Goal: Task Accomplishment & Management: Manage account settings

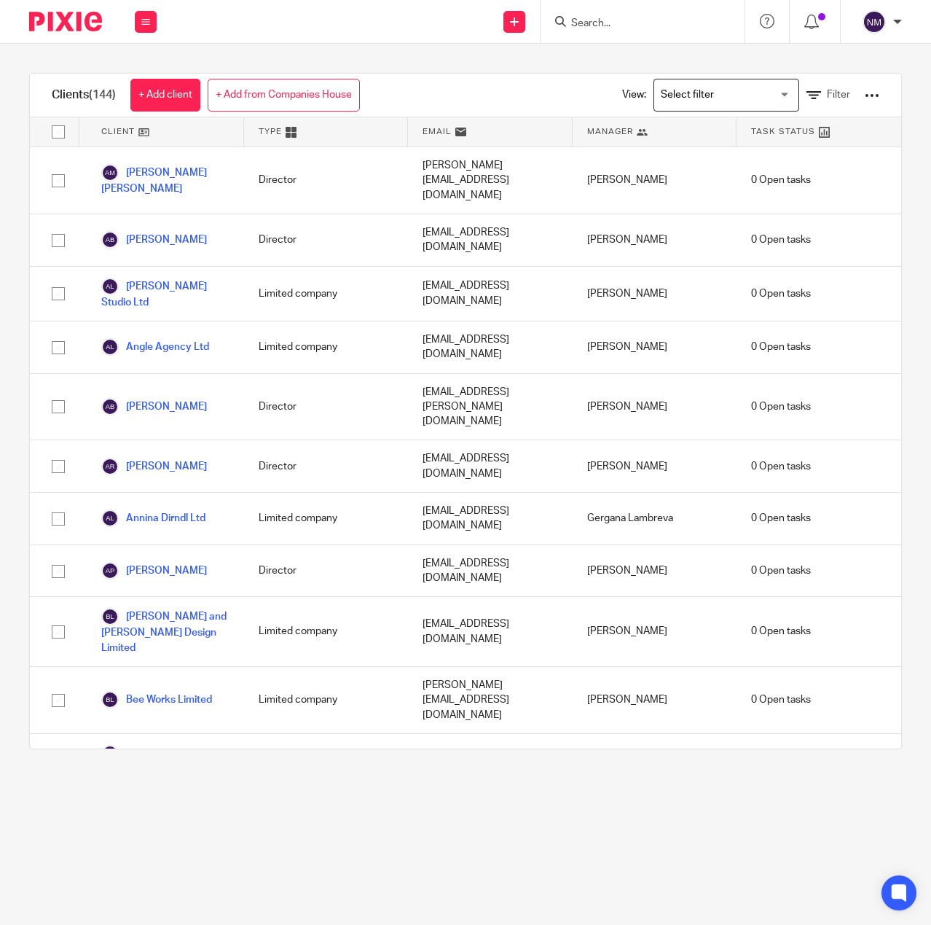
click at [589, 31] on form at bounding box center [647, 21] width 155 height 18
click at [588, 17] on input "Search" at bounding box center [635, 23] width 131 height 13
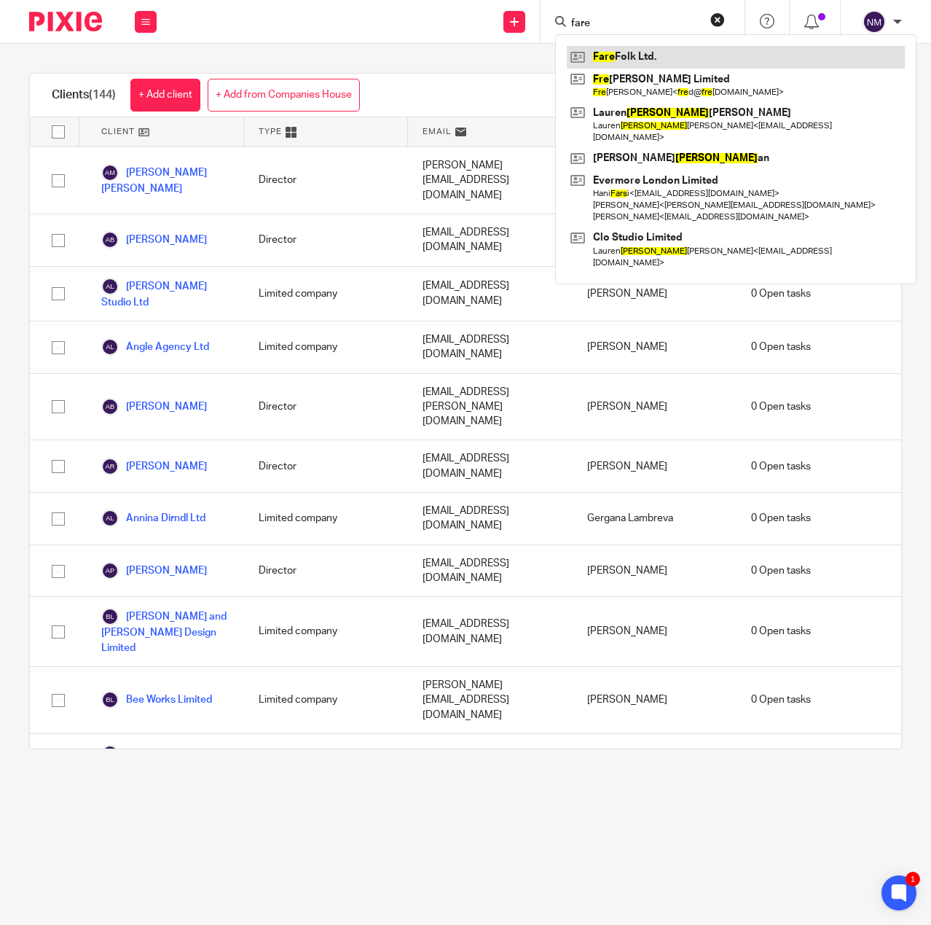
type input "fare"
click at [612, 48] on link at bounding box center [736, 57] width 338 height 22
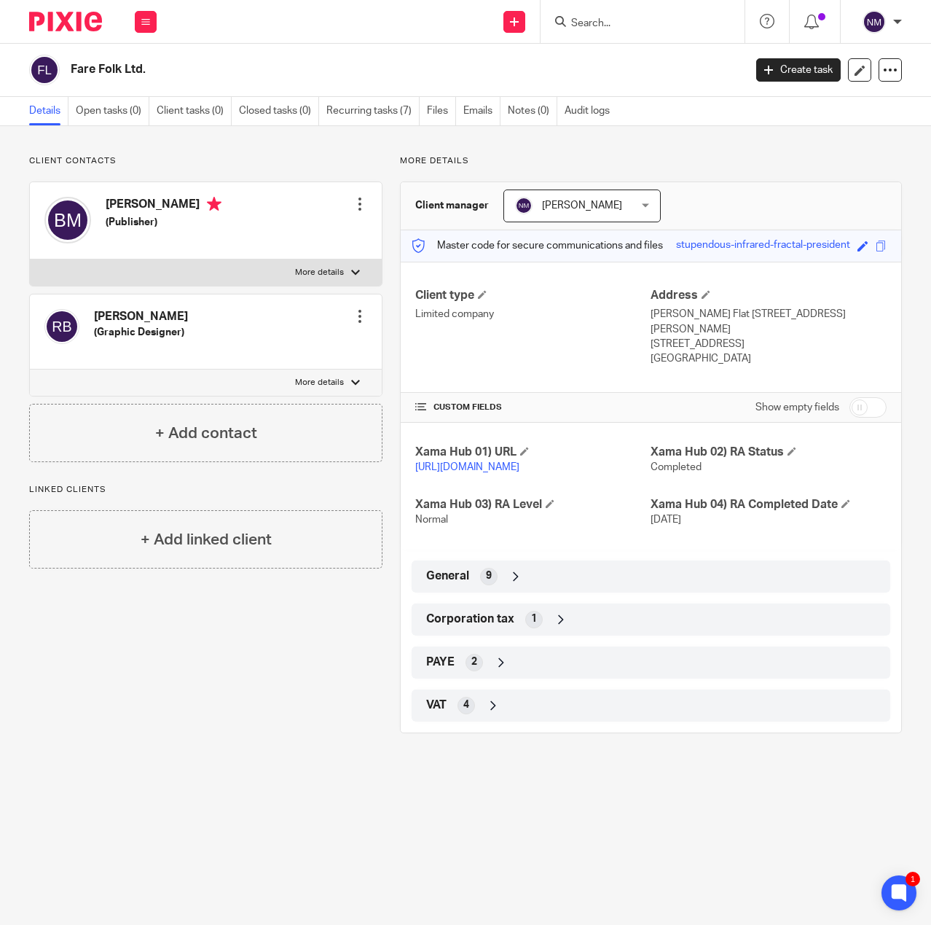
click at [472, 698] on div "VAT 4" at bounding box center [651, 705] width 457 height 25
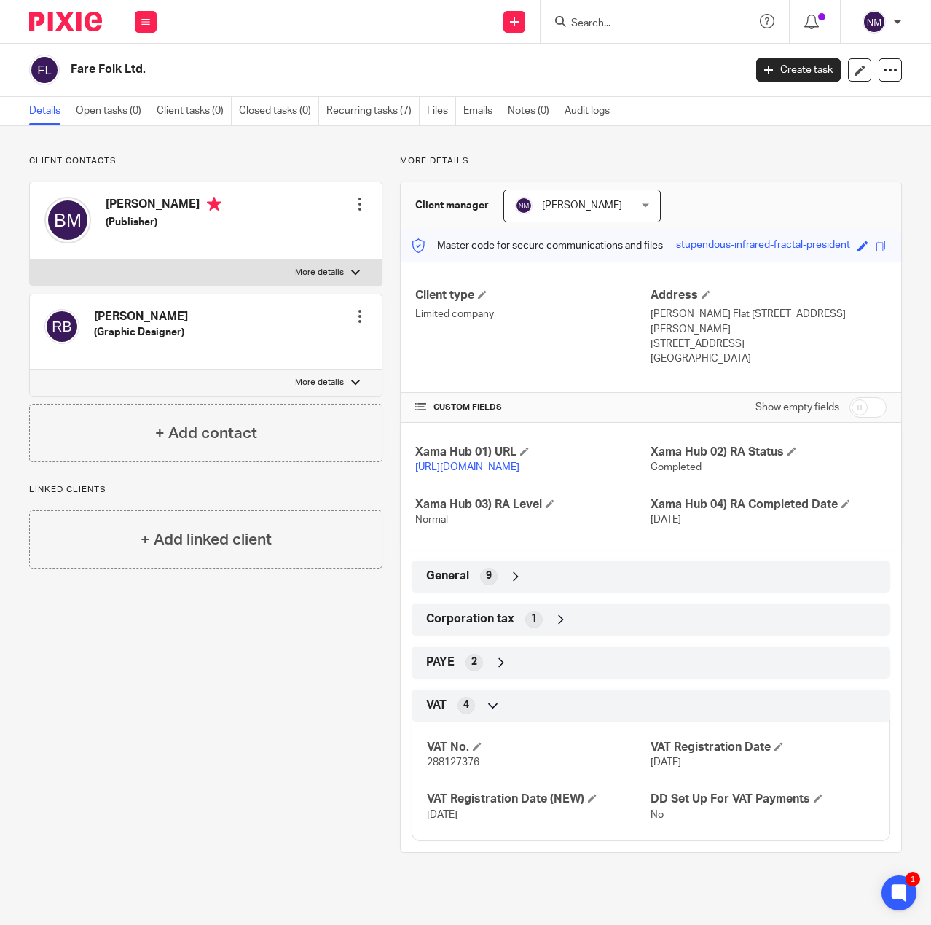
click at [850, 397] on input "checkbox" at bounding box center [868, 407] width 37 height 20
checkbox input "true"
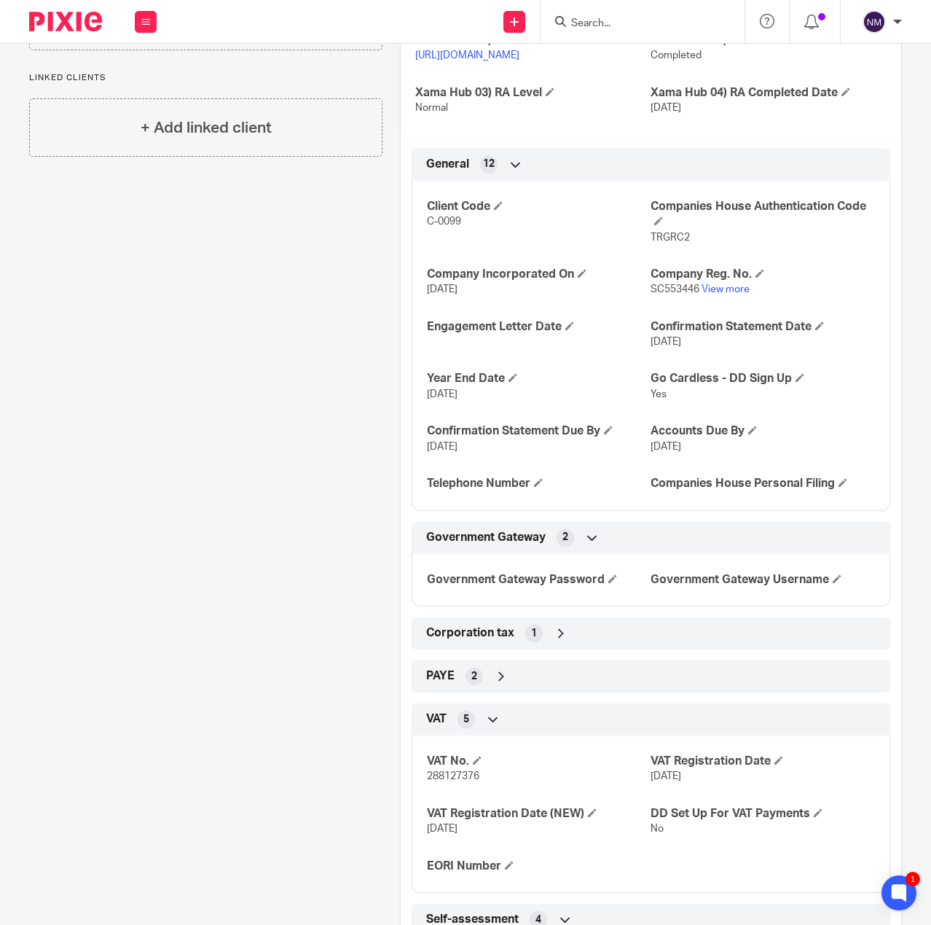
scroll to position [510, 0]
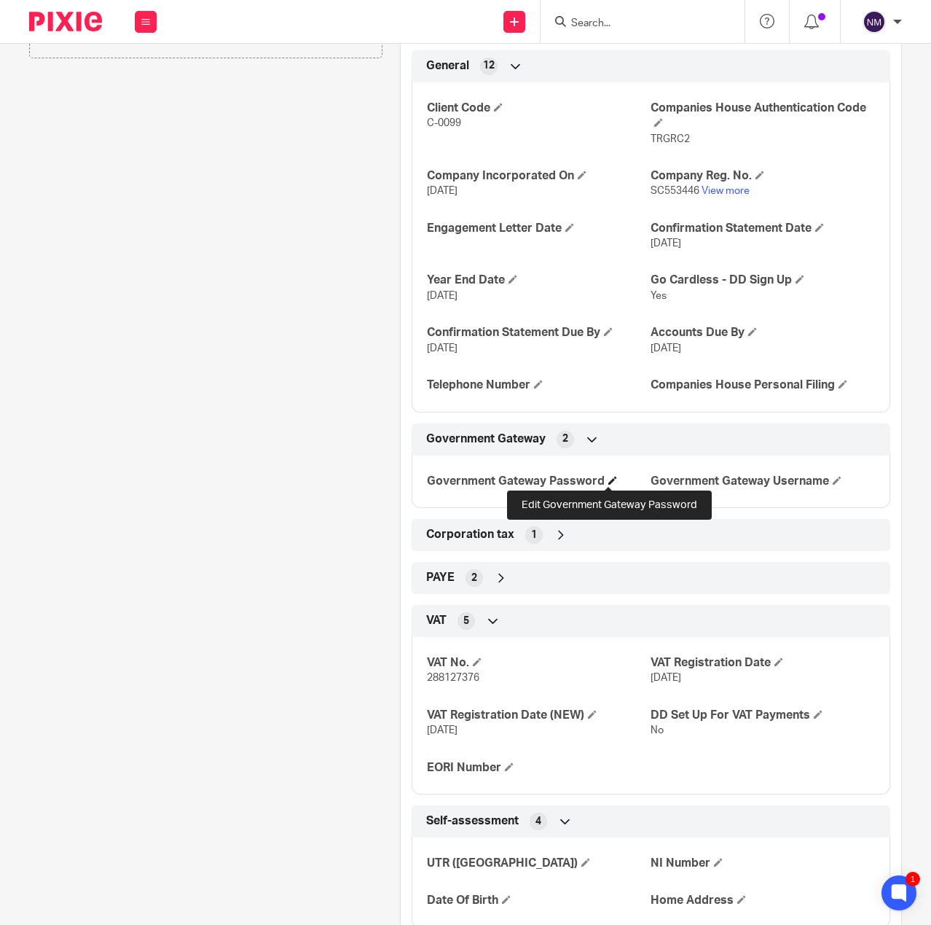
click at [608, 478] on span at bounding box center [612, 480] width 9 height 9
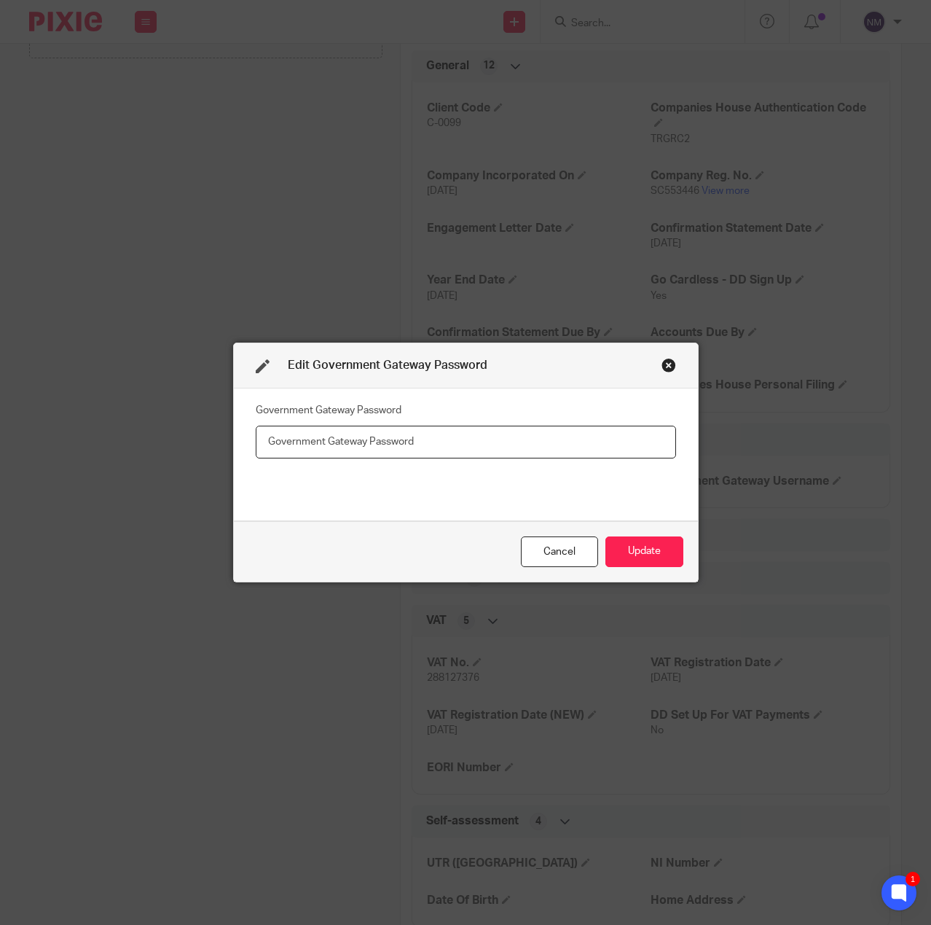
click at [485, 444] on input "text" at bounding box center [466, 442] width 420 height 33
click at [544, 546] on div "Cancel" at bounding box center [559, 551] width 77 height 31
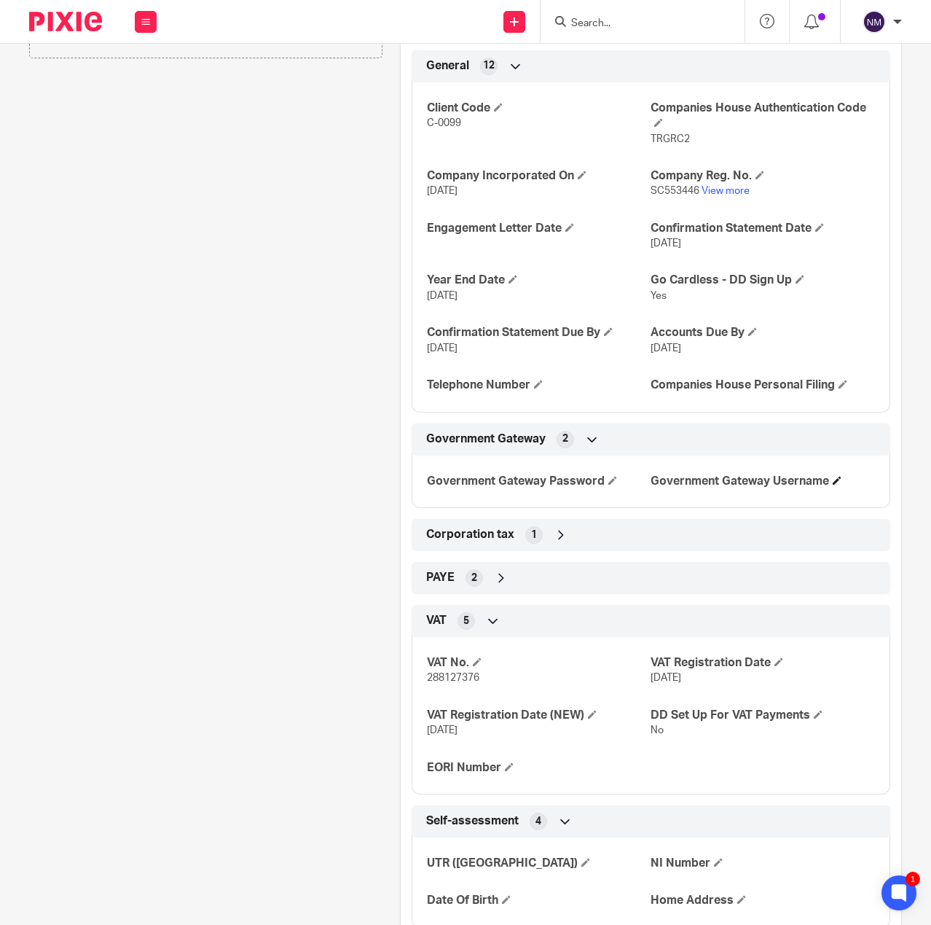
click at [834, 474] on h4 "Government Gateway Username" at bounding box center [763, 481] width 224 height 15
click at [833, 476] on span at bounding box center [837, 480] width 9 height 9
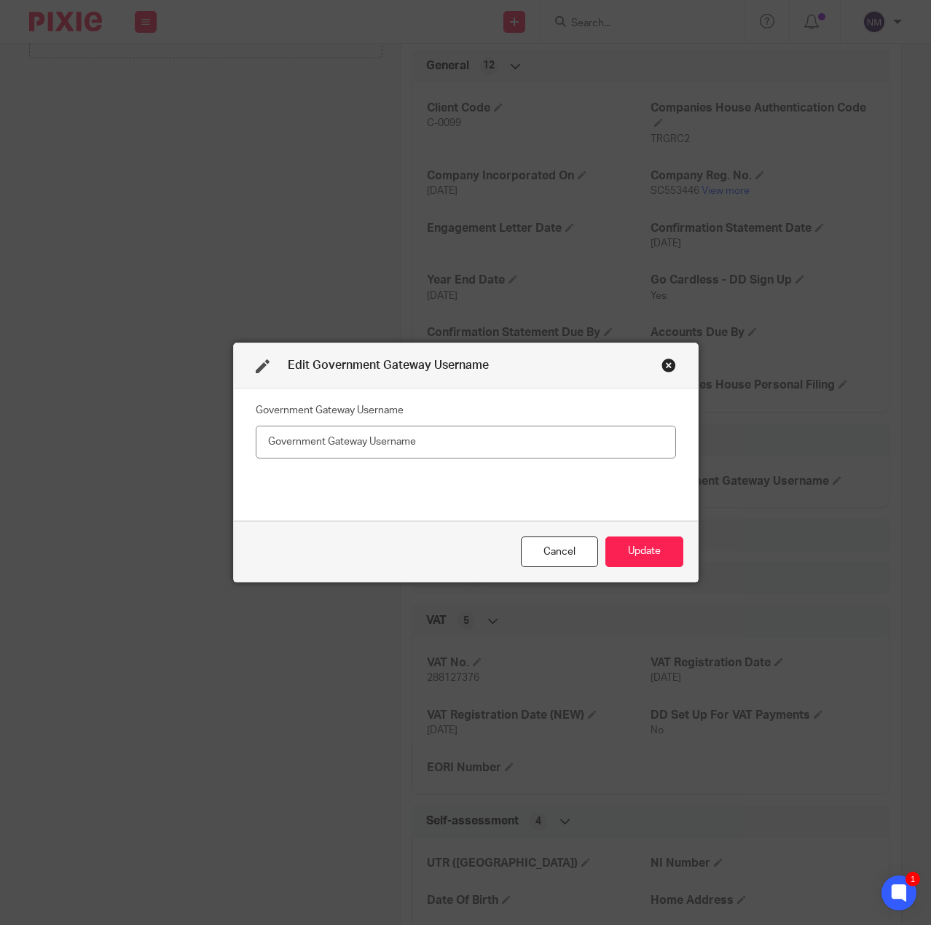
click at [354, 440] on input "text" at bounding box center [466, 442] width 420 height 33
type input "18 09 05 16 04 71"
click at [638, 550] on button "Update" at bounding box center [644, 551] width 78 height 31
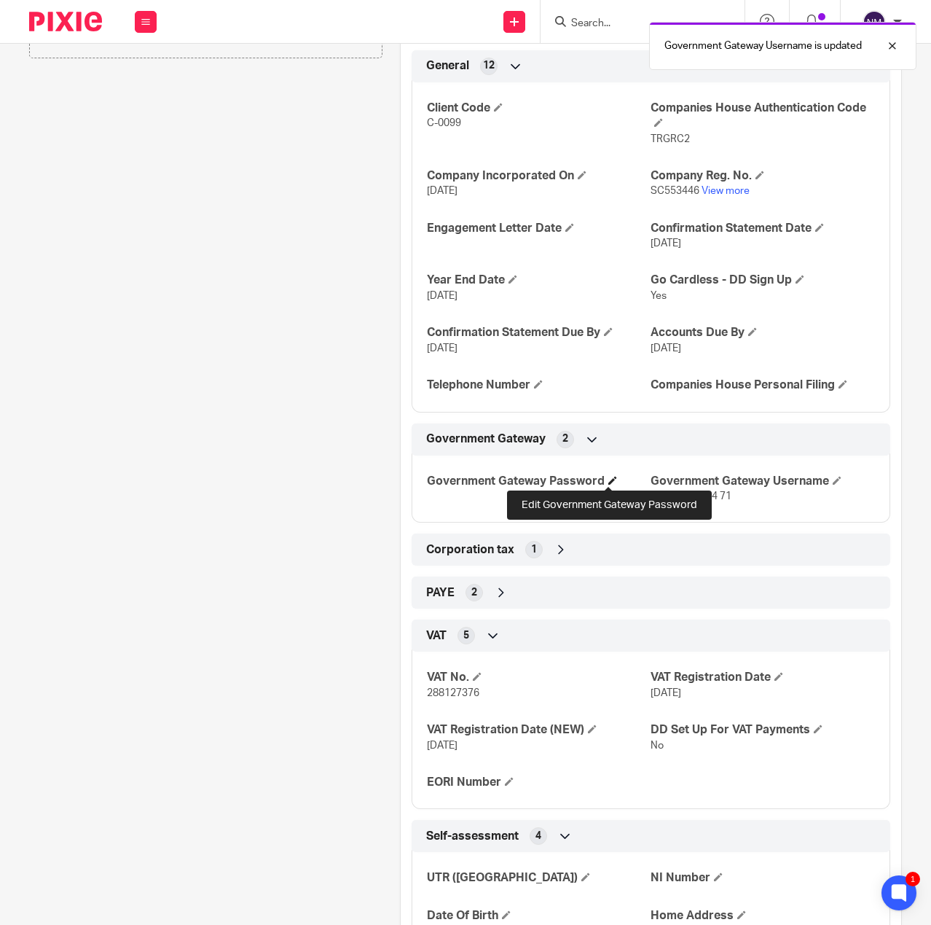
click at [608, 481] on span at bounding box center [612, 480] width 9 height 9
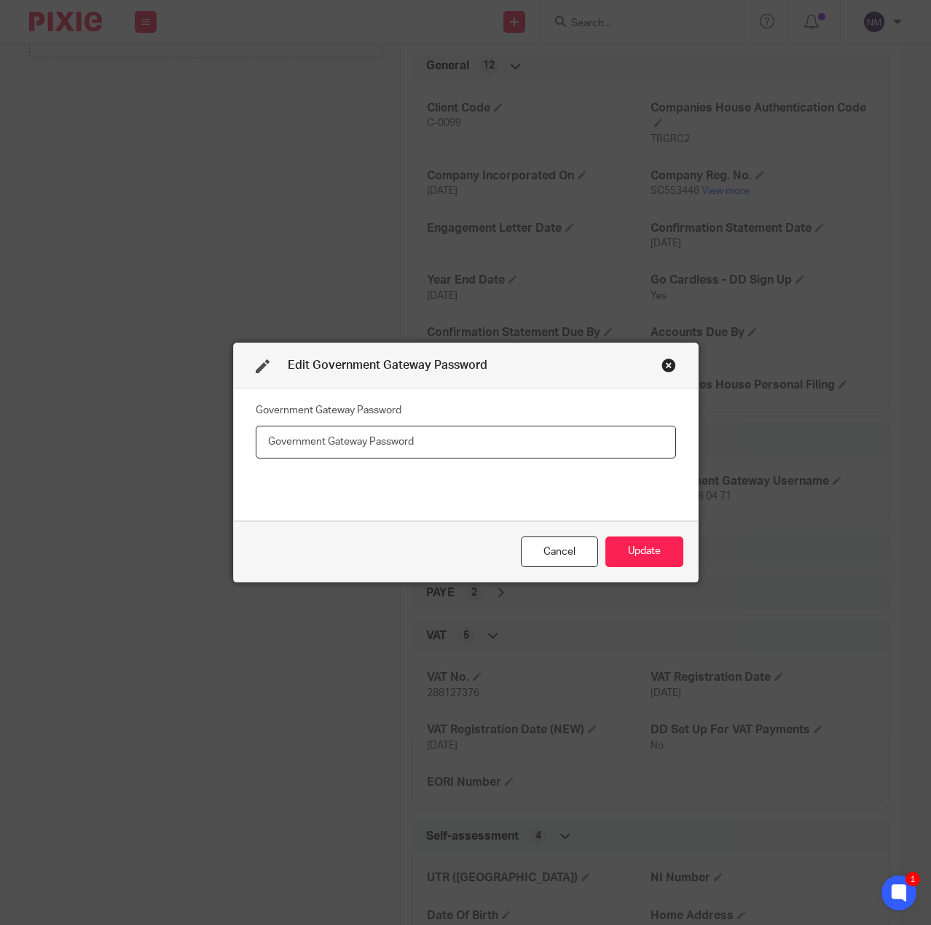
click at [493, 436] on input "text" at bounding box center [466, 442] width 420 height 33
paste input "pFqf9r#R%gg"
type input "pFqf9r#R%gg"
click at [633, 549] on button "Update" at bounding box center [644, 551] width 78 height 31
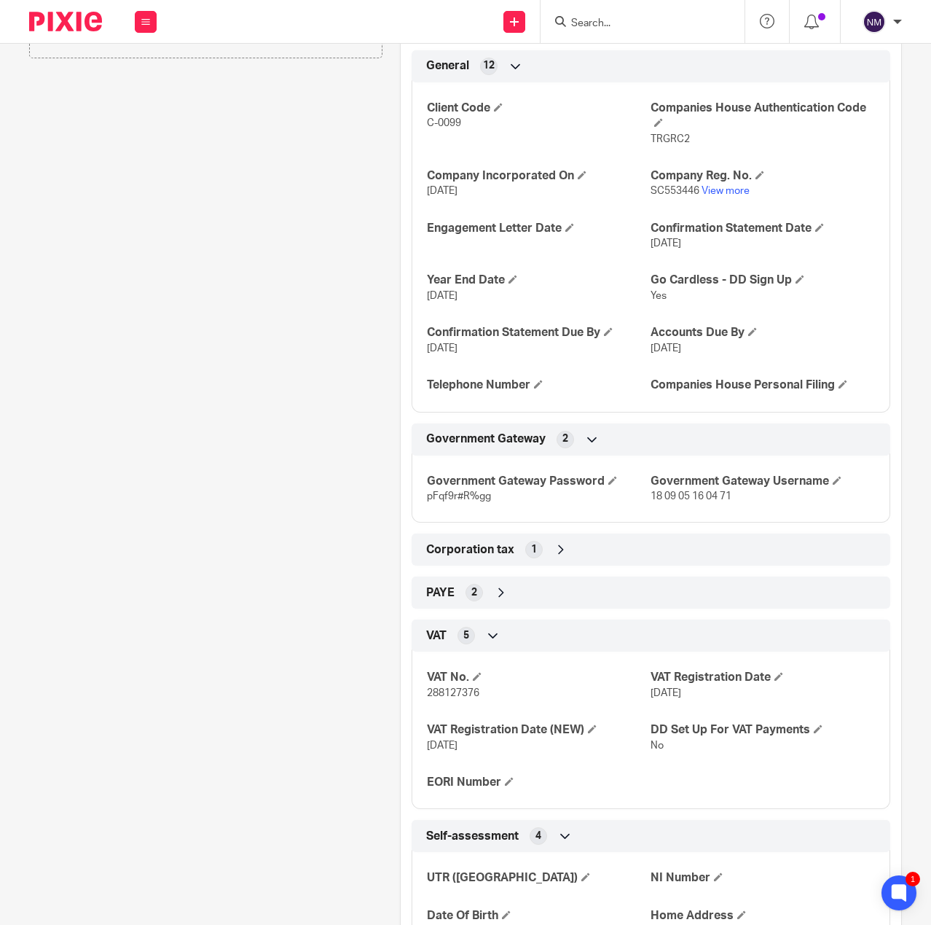
click at [458, 551] on span "Corporation tax" at bounding box center [470, 549] width 88 height 15
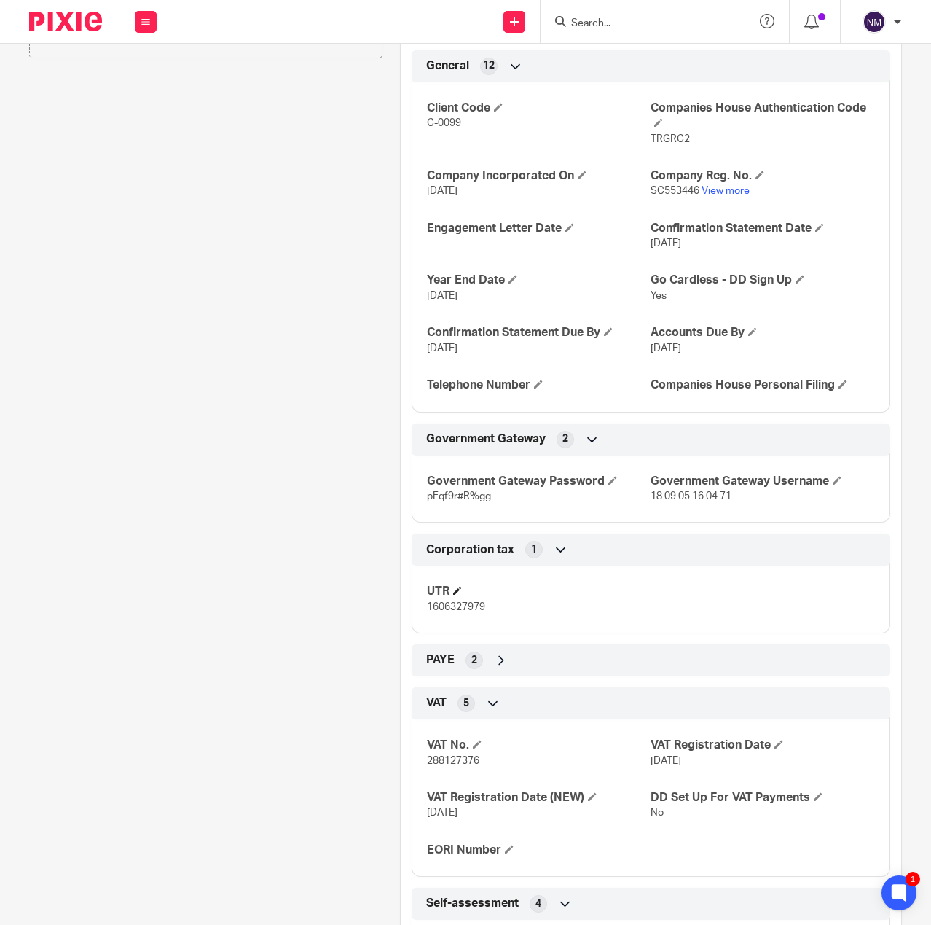
click at [469, 595] on h4 "UTR" at bounding box center [539, 591] width 224 height 15
click at [468, 595] on h4 "UTR" at bounding box center [539, 591] width 224 height 15
click at [471, 605] on span "1606327979" at bounding box center [456, 607] width 58 height 10
copy span "1606327979"
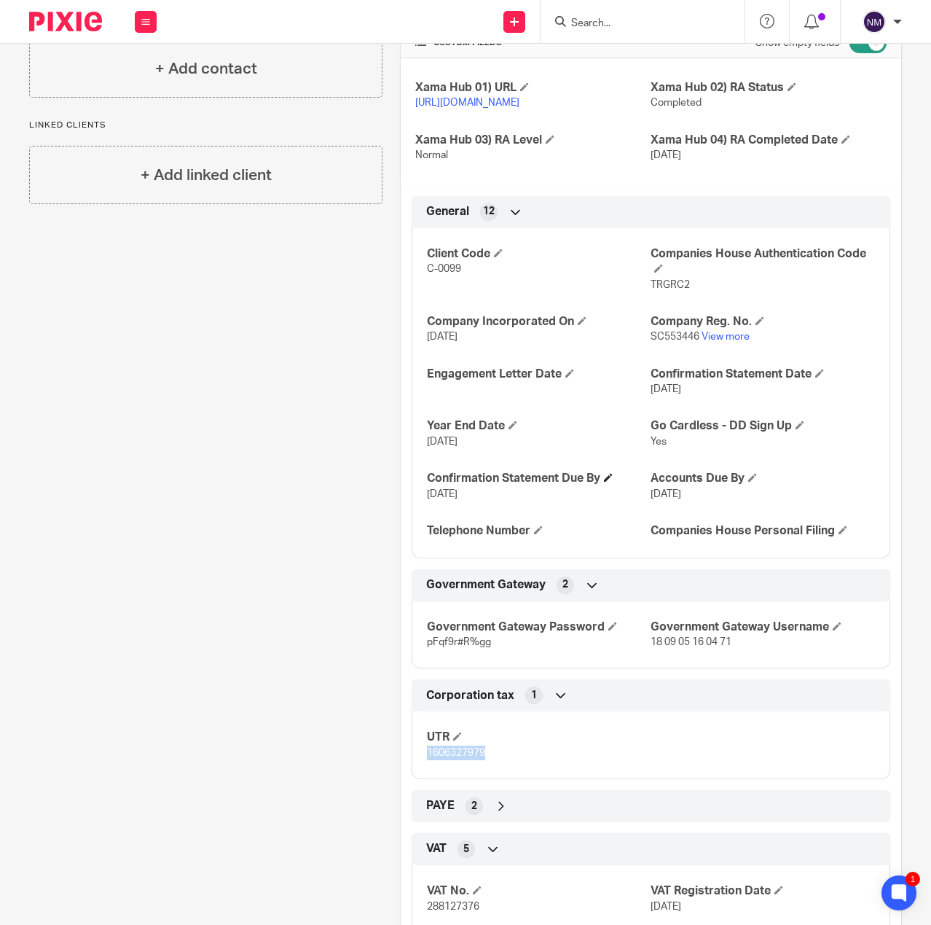
scroll to position [364, 0]
click at [670, 329] on p "SC553446 View more" at bounding box center [763, 336] width 224 height 15
copy span "SC553446"
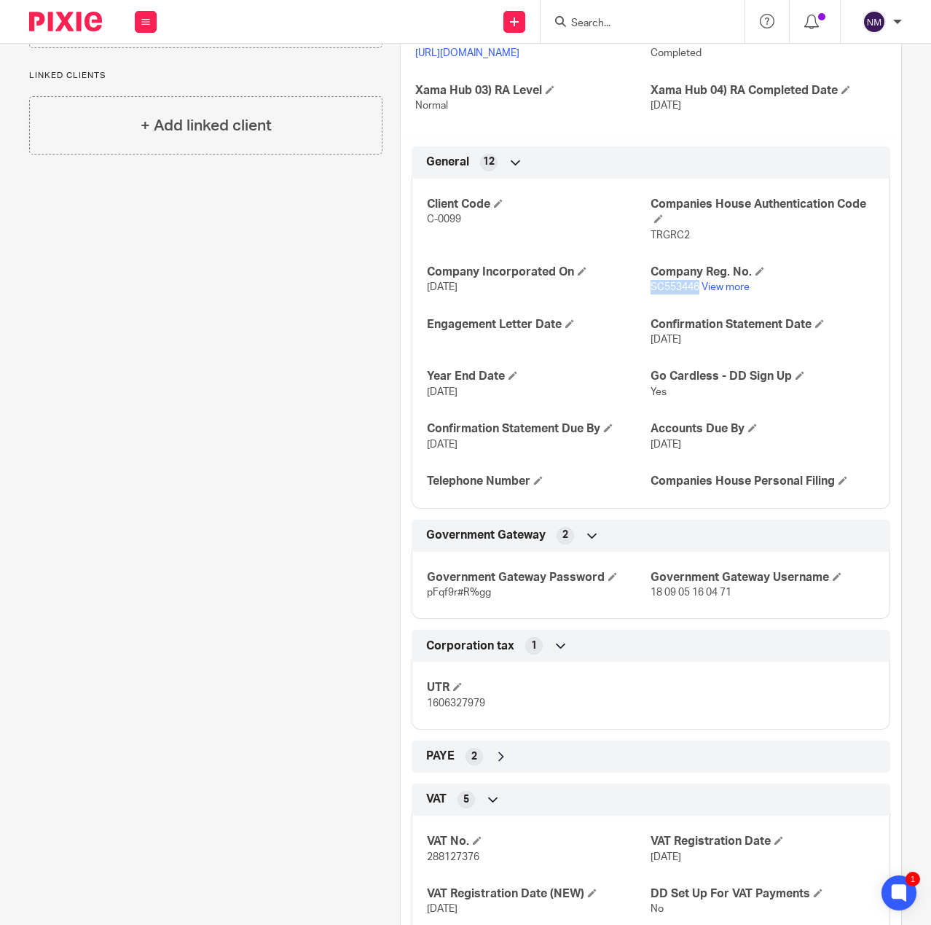
scroll to position [437, 0]
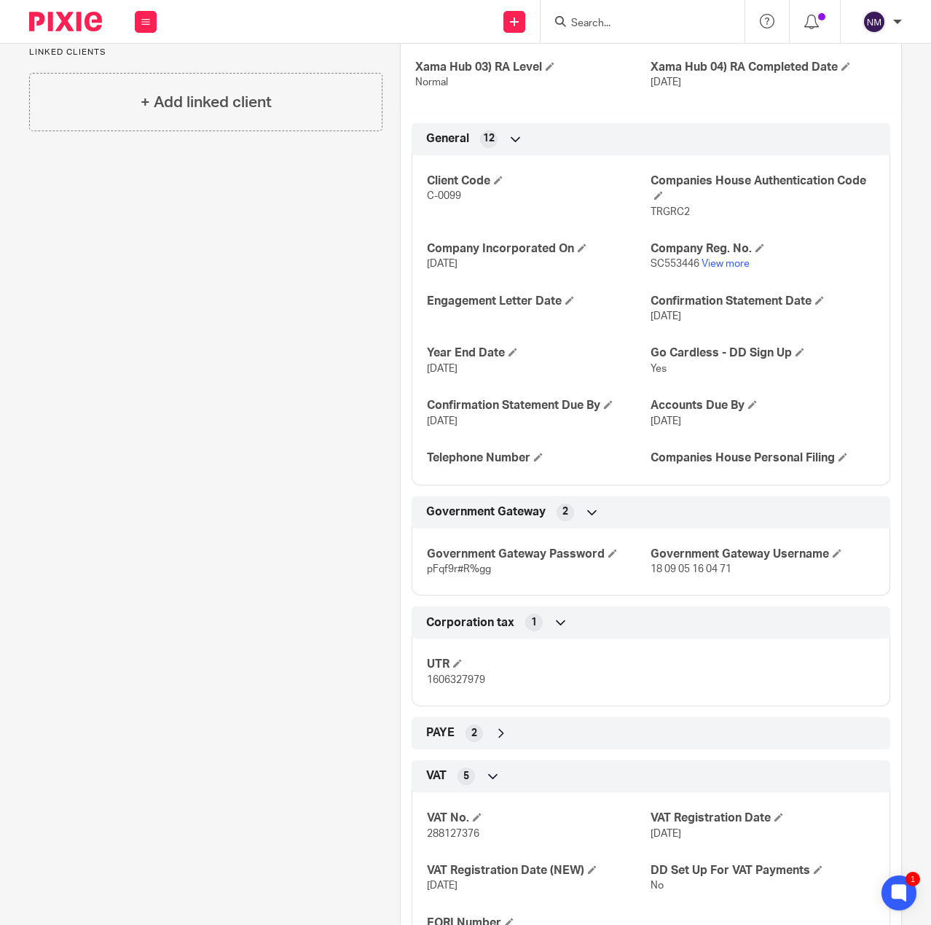
click at [441, 830] on span "288127376" at bounding box center [453, 833] width 52 height 10
copy span "288127376"
click at [444, 835] on span "288127376" at bounding box center [453, 833] width 52 height 10
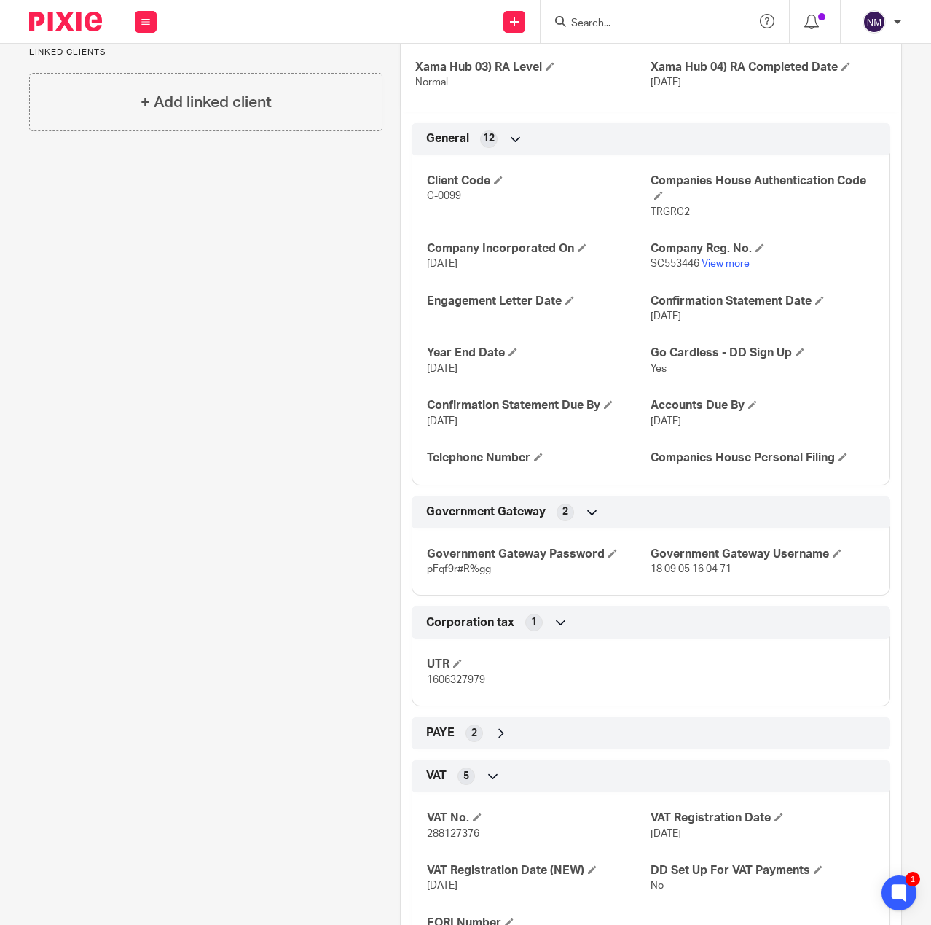
click at [700, 564] on span "18 09 05 16 04 71" at bounding box center [691, 569] width 81 height 10
copy p "18 09 05 16 04 71"
click at [458, 564] on span "pFqf9r#R%gg" at bounding box center [459, 569] width 64 height 10
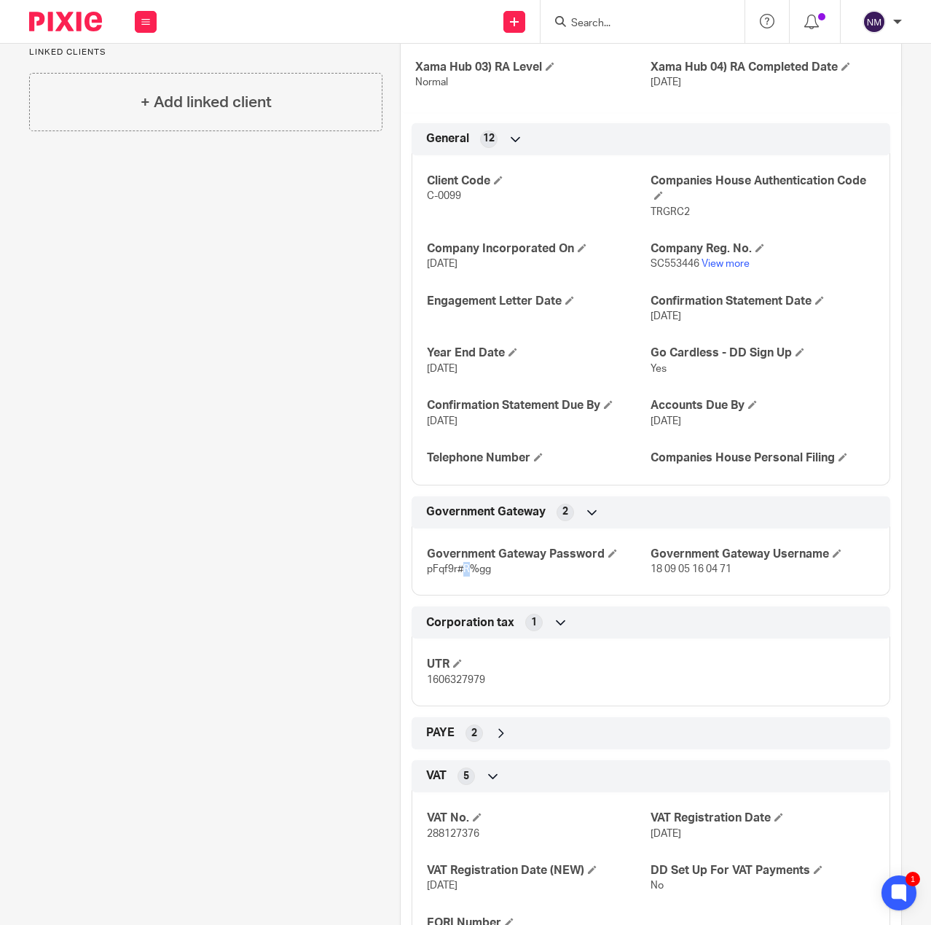
click at [458, 564] on span "pFqf9r#R%gg" at bounding box center [459, 569] width 64 height 10
copy p "pFqf9r#R%gg"
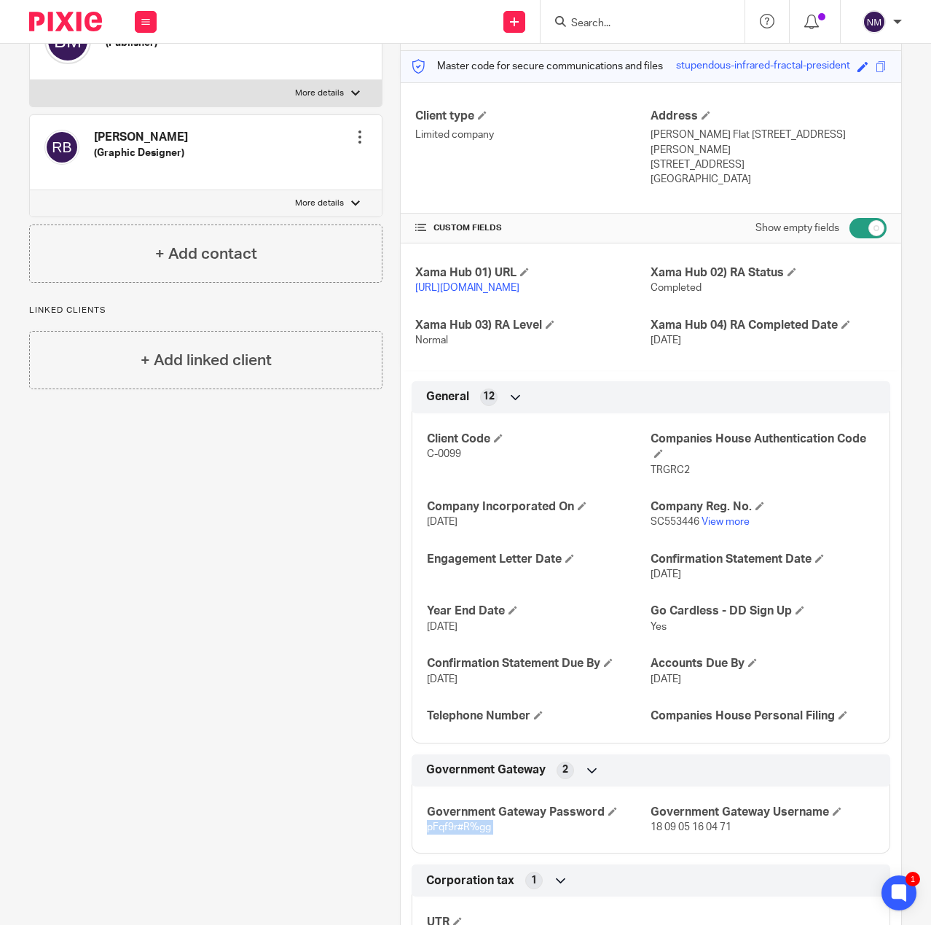
scroll to position [0, 0]
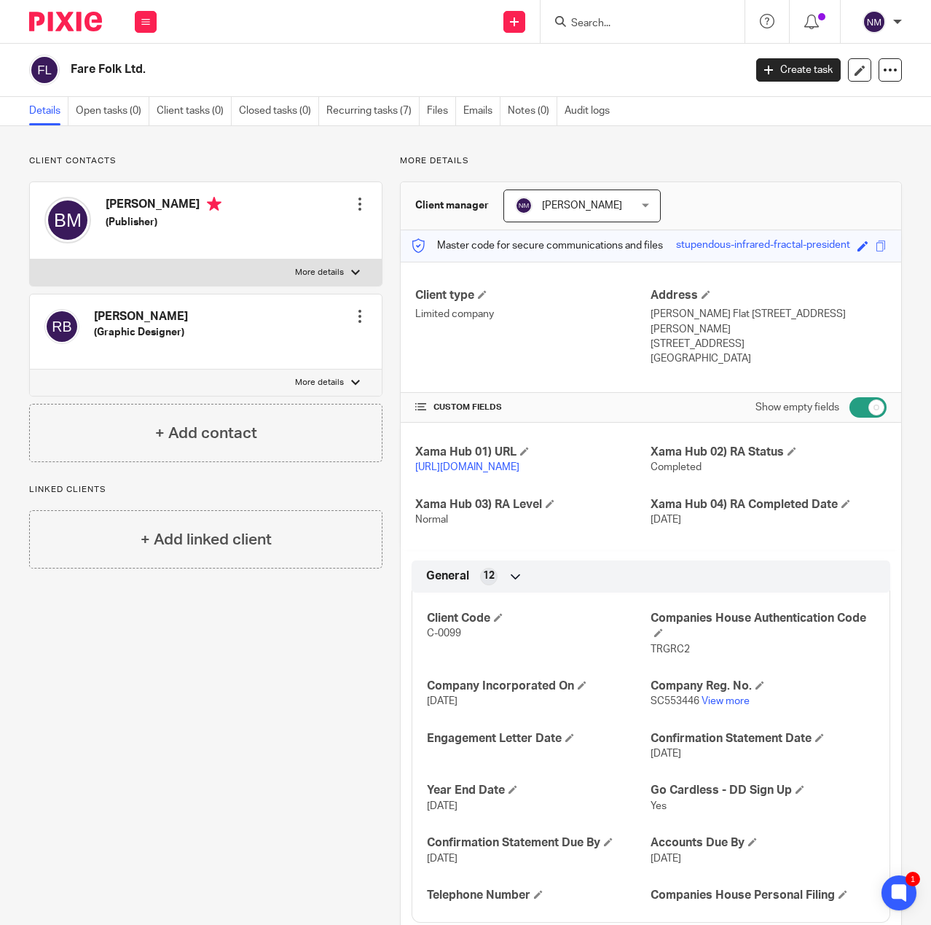
click at [628, 24] on input "Search" at bounding box center [635, 23] width 131 height 13
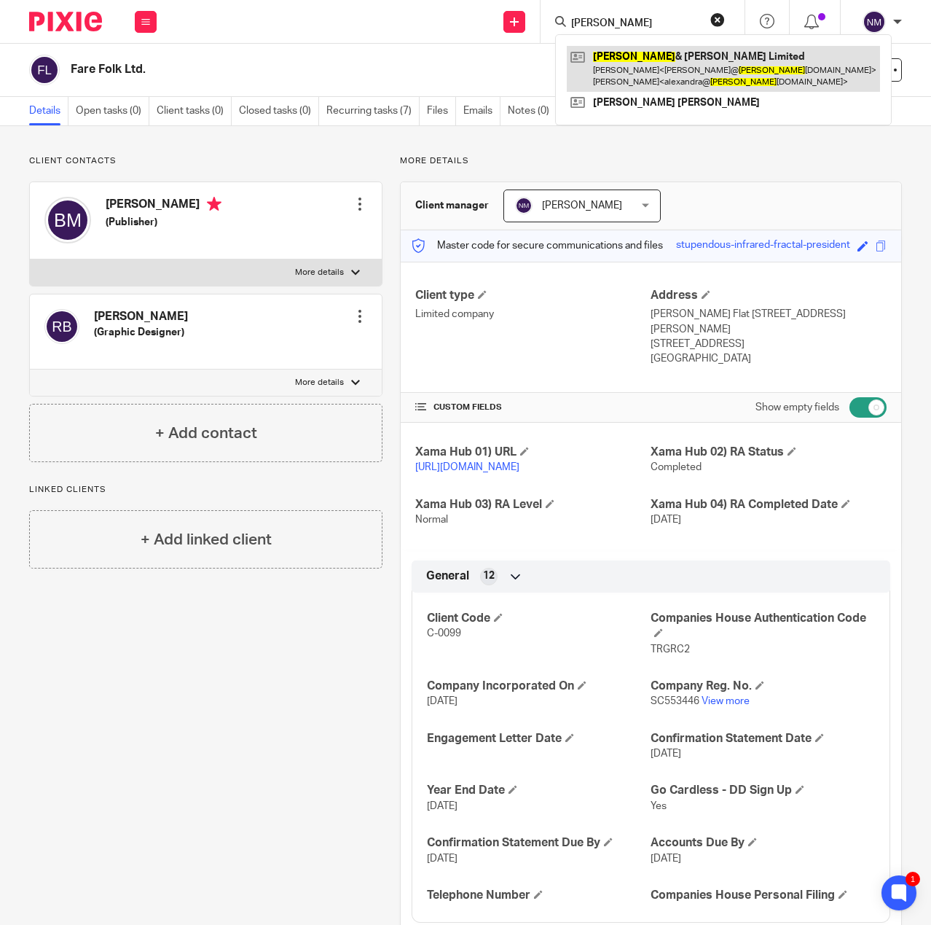
type input "bosse"
click at [614, 77] on link at bounding box center [723, 68] width 313 height 45
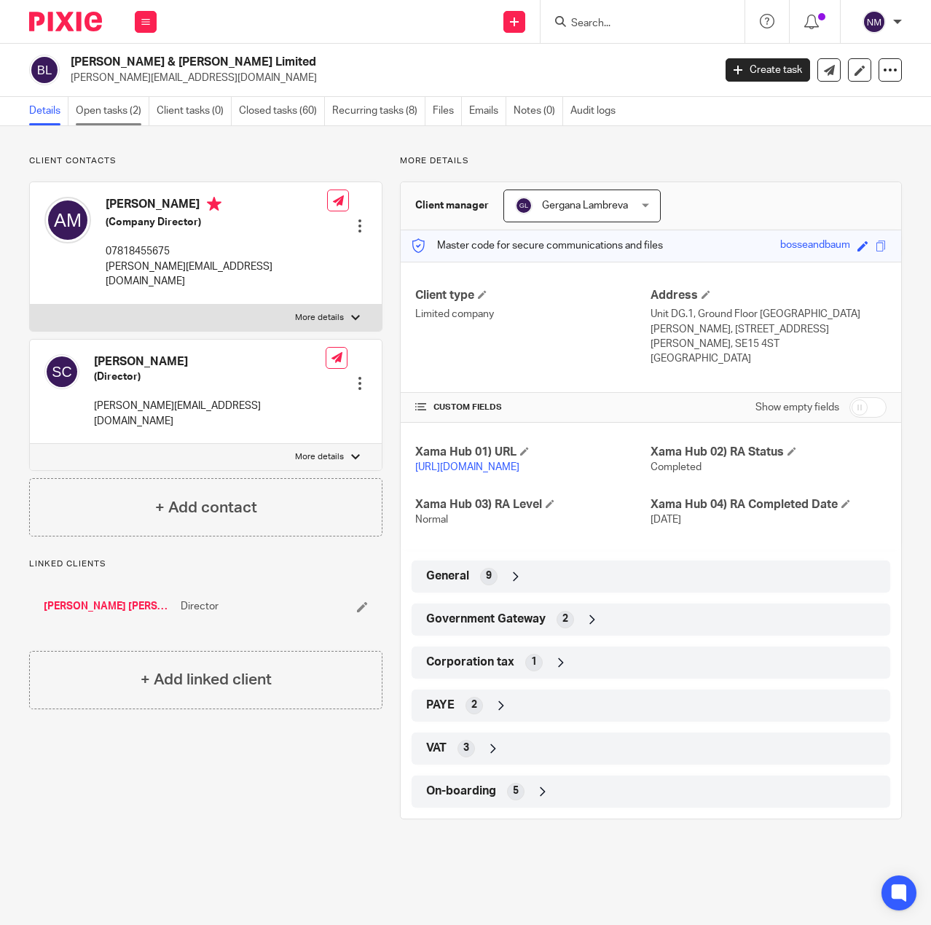
click at [118, 105] on link "Open tasks (2)" at bounding box center [113, 111] width 74 height 28
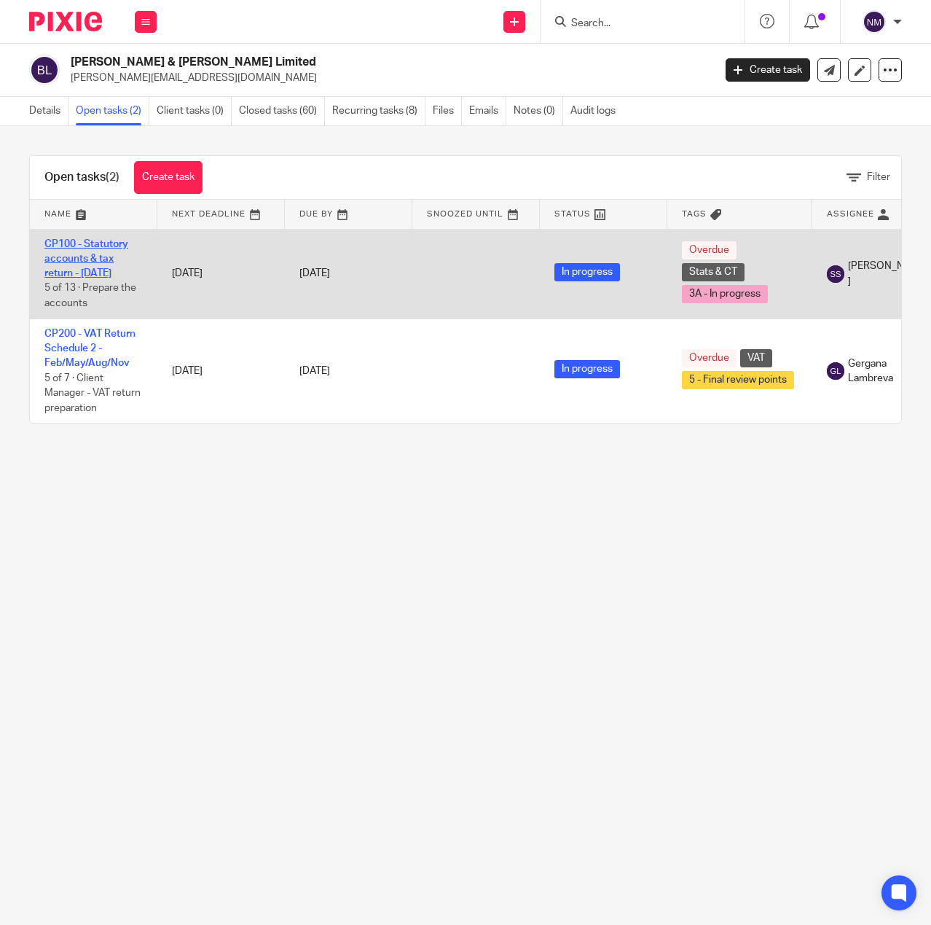
click at [98, 244] on link "CP100 - Statutory accounts & tax return - [DATE]" at bounding box center [86, 259] width 84 height 40
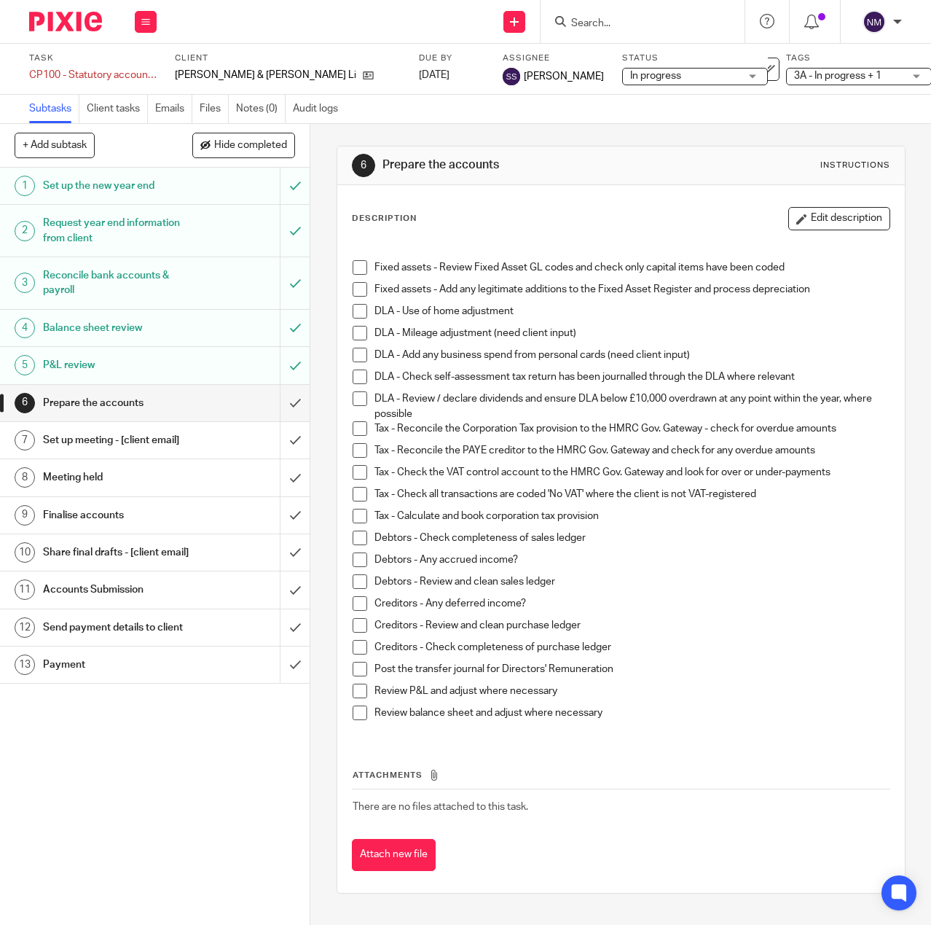
click at [794, 77] on span "3A - In progress + 1" at bounding box center [837, 76] width 87 height 10
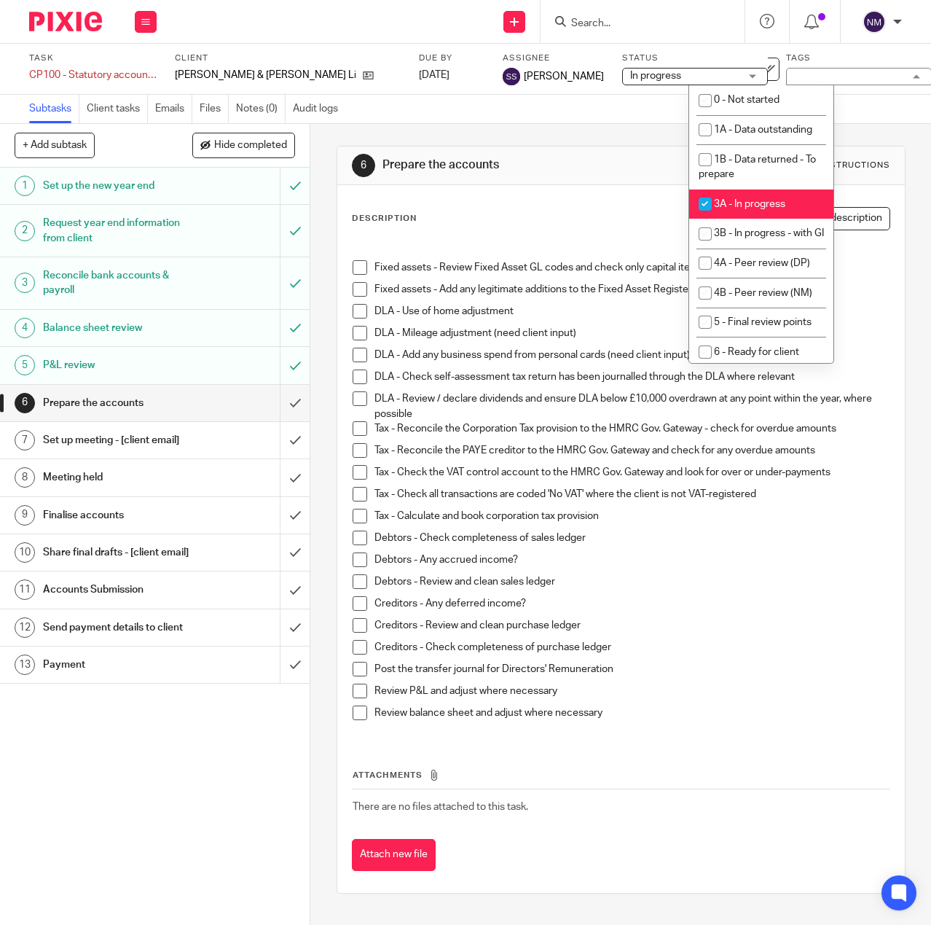
click at [710, 218] on input "checkbox" at bounding box center [705, 204] width 28 height 28
checkbox input "false"
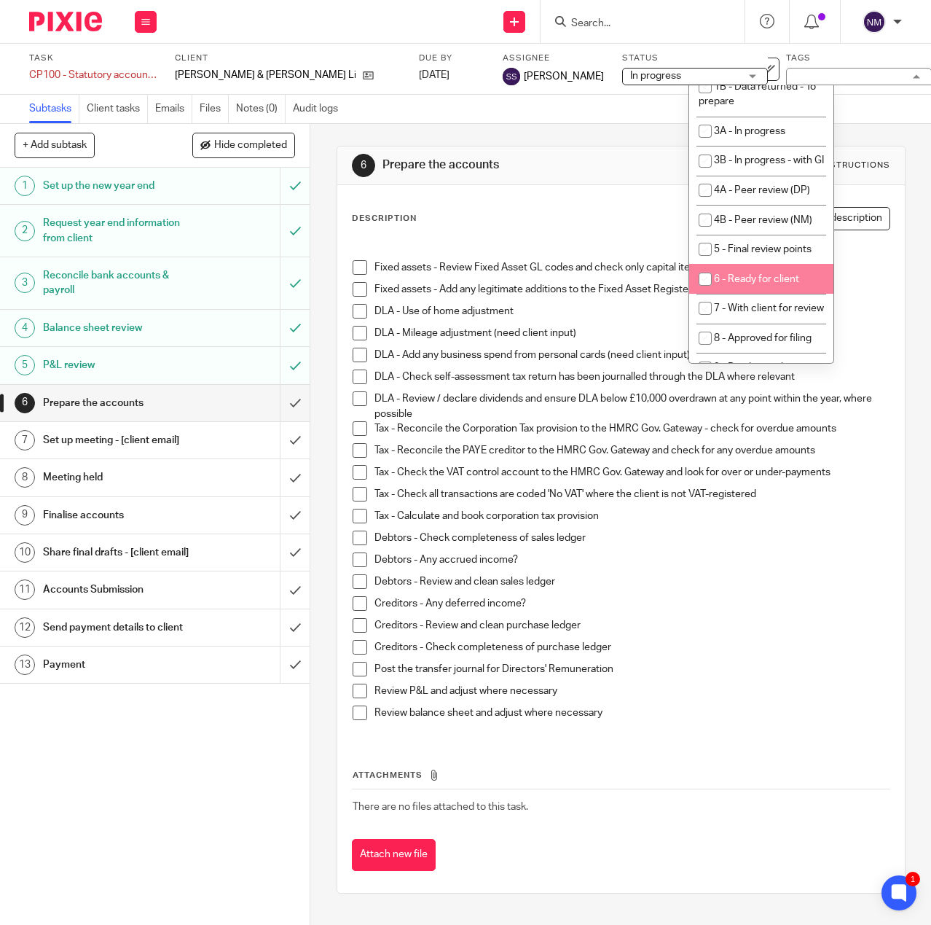
click at [705, 293] on input "checkbox" at bounding box center [705, 279] width 28 height 28
checkbox input "true"
